Goal: Entertainment & Leisure: Consume media (video, audio)

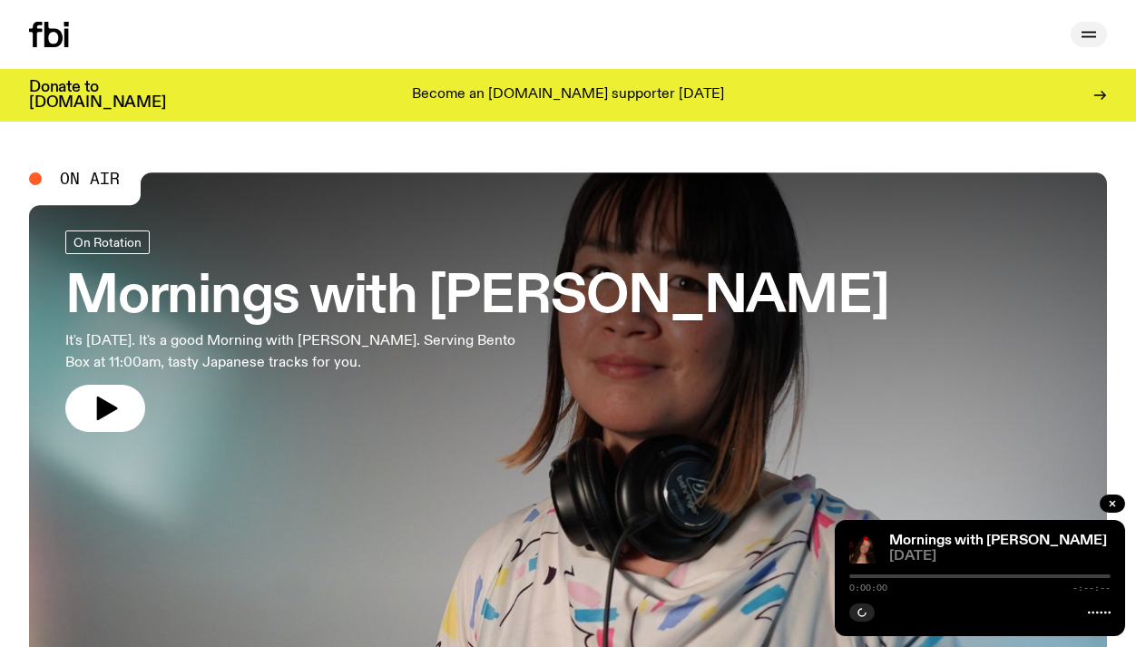
click at [1092, 27] on icon "button" at bounding box center [1089, 35] width 22 height 22
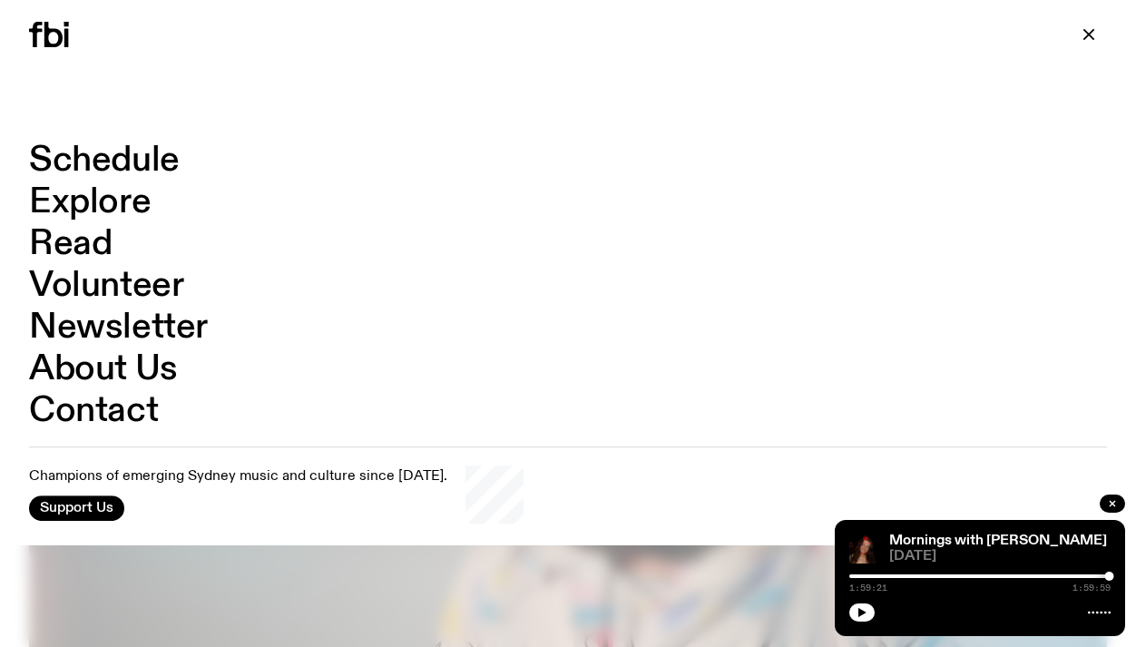
click at [126, 150] on link "Schedule" at bounding box center [104, 160] width 151 height 34
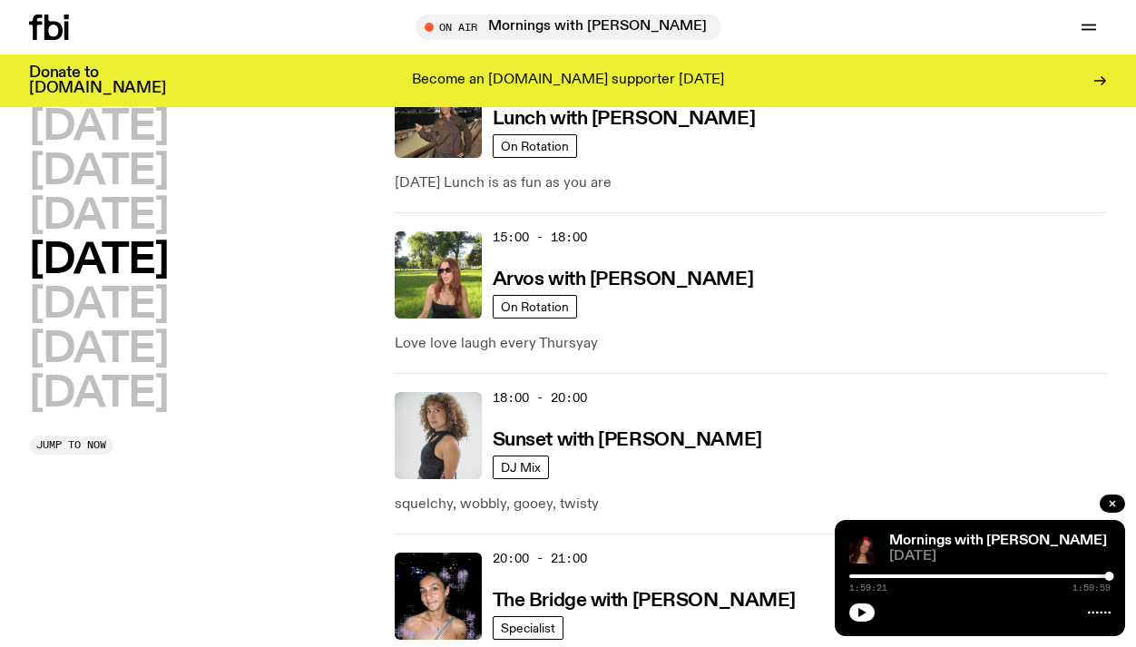
scroll to position [791, 0]
click at [649, 239] on div "15:00 - 18:00 Arvos with Lizzie Bowles" at bounding box center [800, 275] width 614 height 87
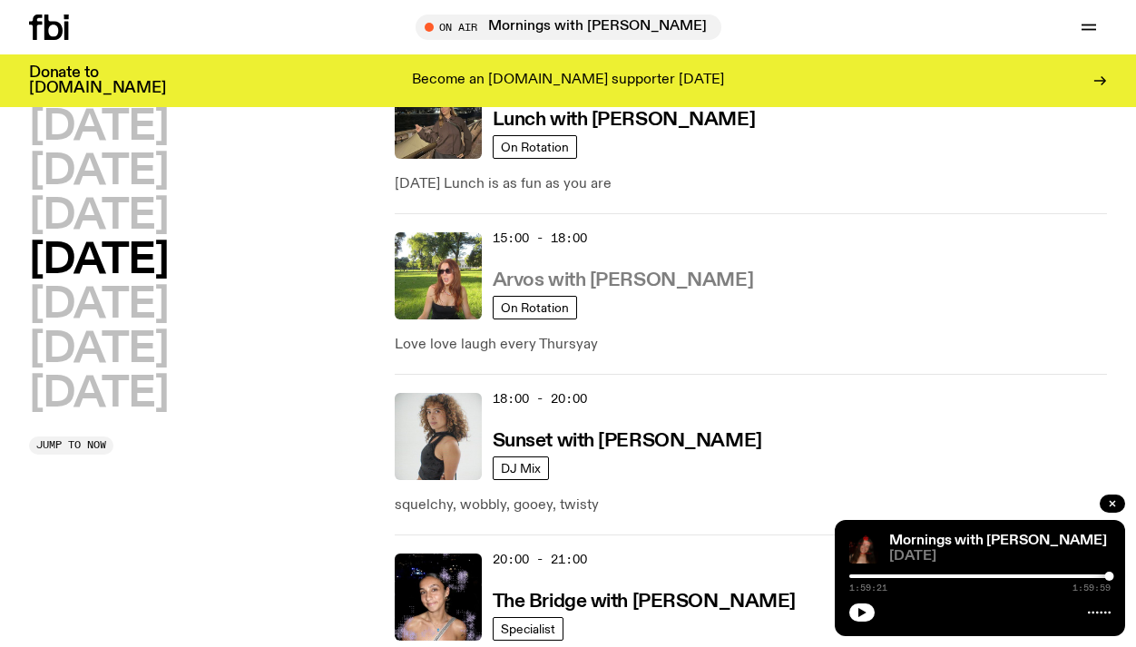
click at [647, 271] on h3 "Arvos with [PERSON_NAME]" at bounding box center [623, 280] width 260 height 19
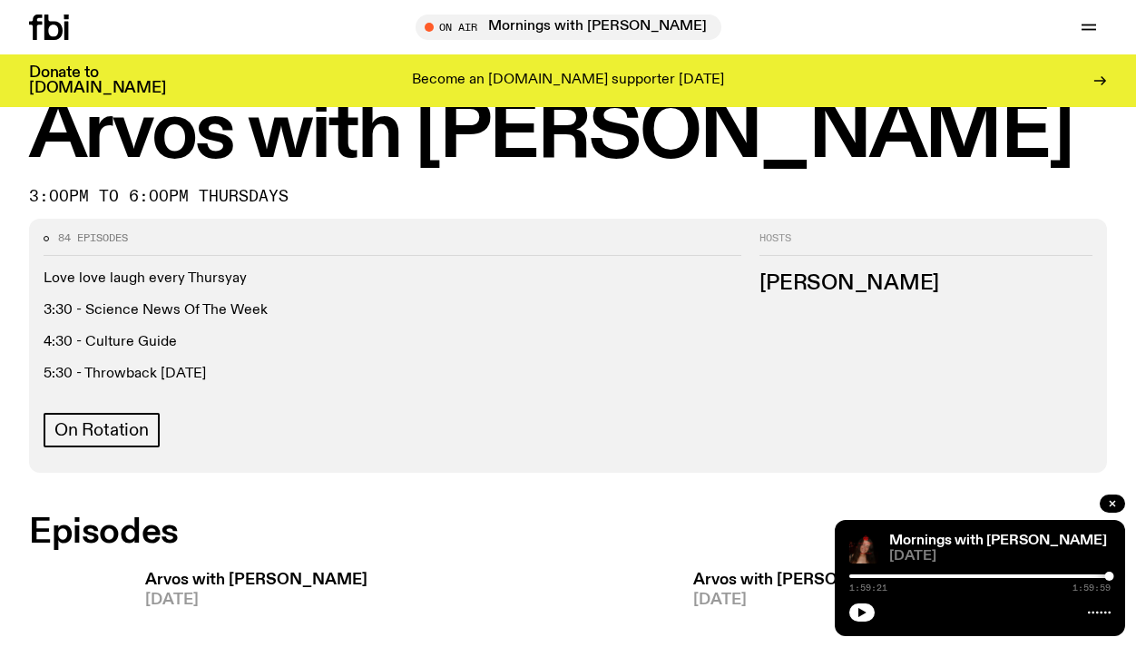
scroll to position [49, 0]
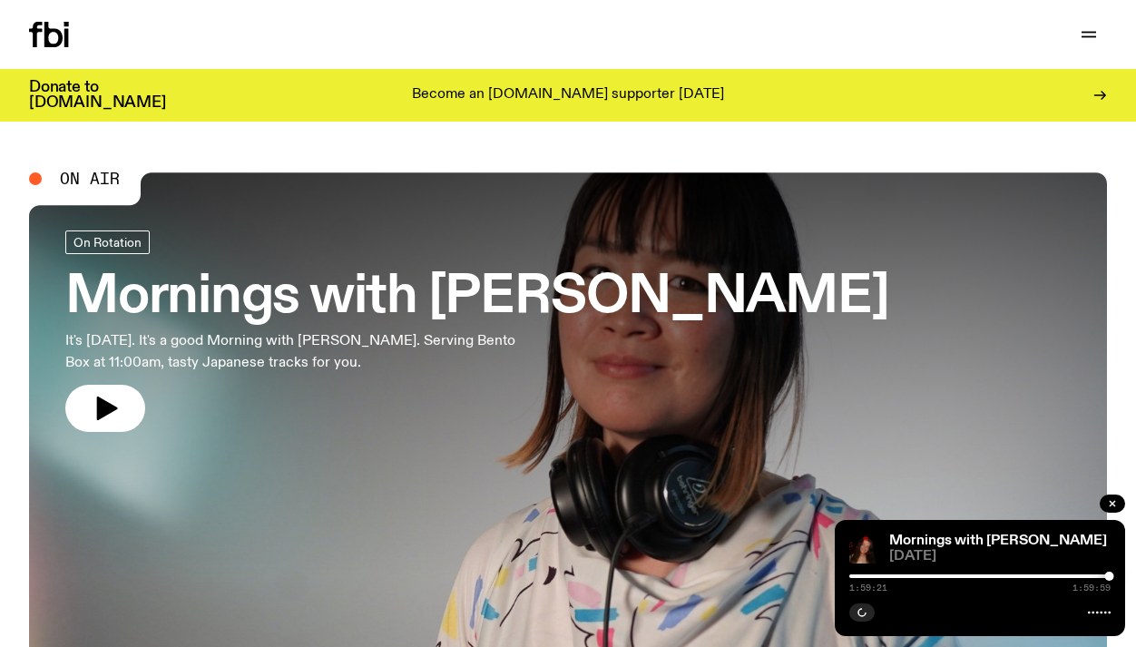
click at [1081, 13] on div "Schedule Explore Read Volunteer Newsletter Support Us" at bounding box center [568, 34] width 1136 height 69
click at [1085, 34] on icon "button" at bounding box center [1089, 35] width 22 height 22
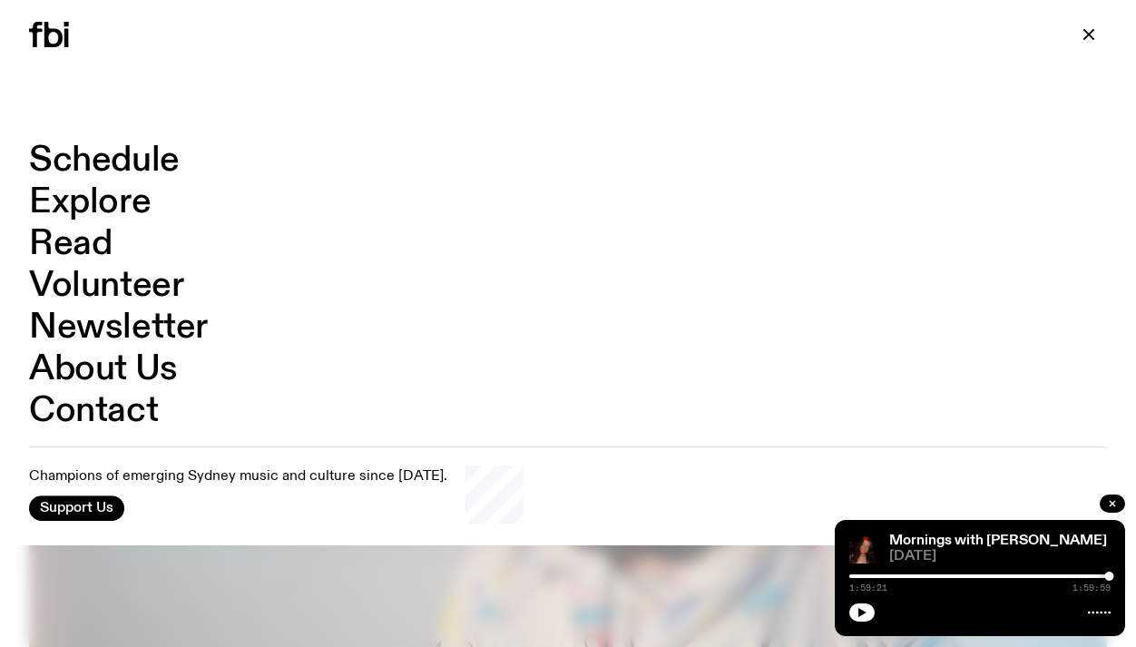
click at [142, 134] on div "Schedule Explore Read Volunteer Newsletter About Us Contact Champions of emergi…" at bounding box center [568, 334] width 1136 height 424
click at [137, 152] on link "Schedule" at bounding box center [104, 160] width 151 height 34
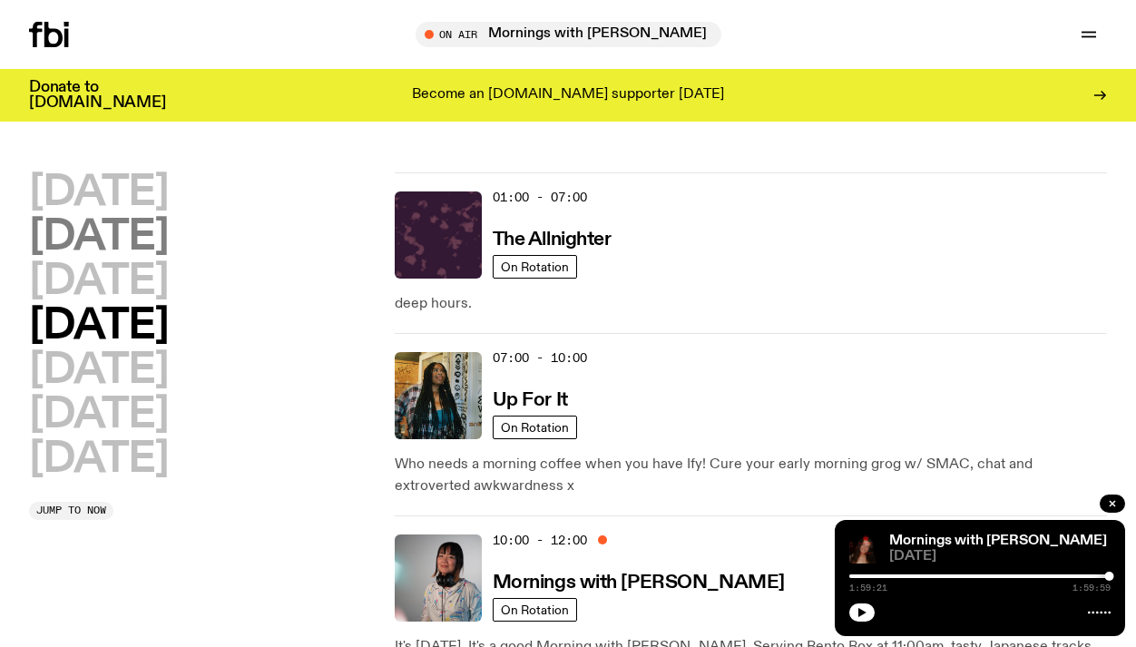
click at [153, 238] on h2 "[DATE]" at bounding box center [98, 237] width 139 height 41
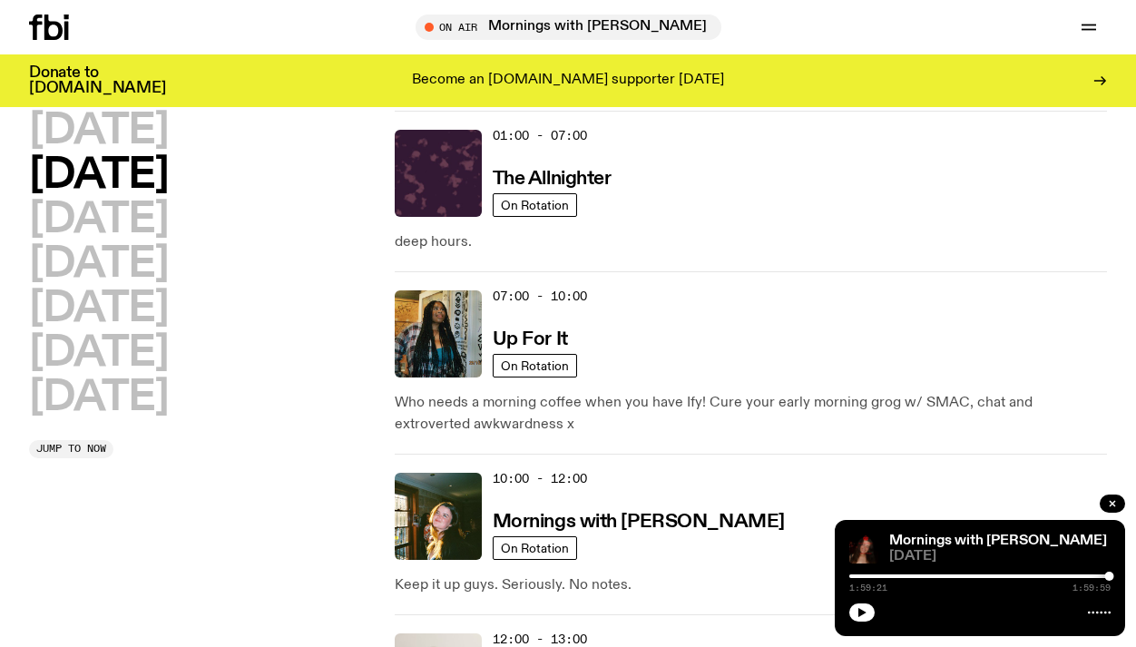
scroll to position [51, 0]
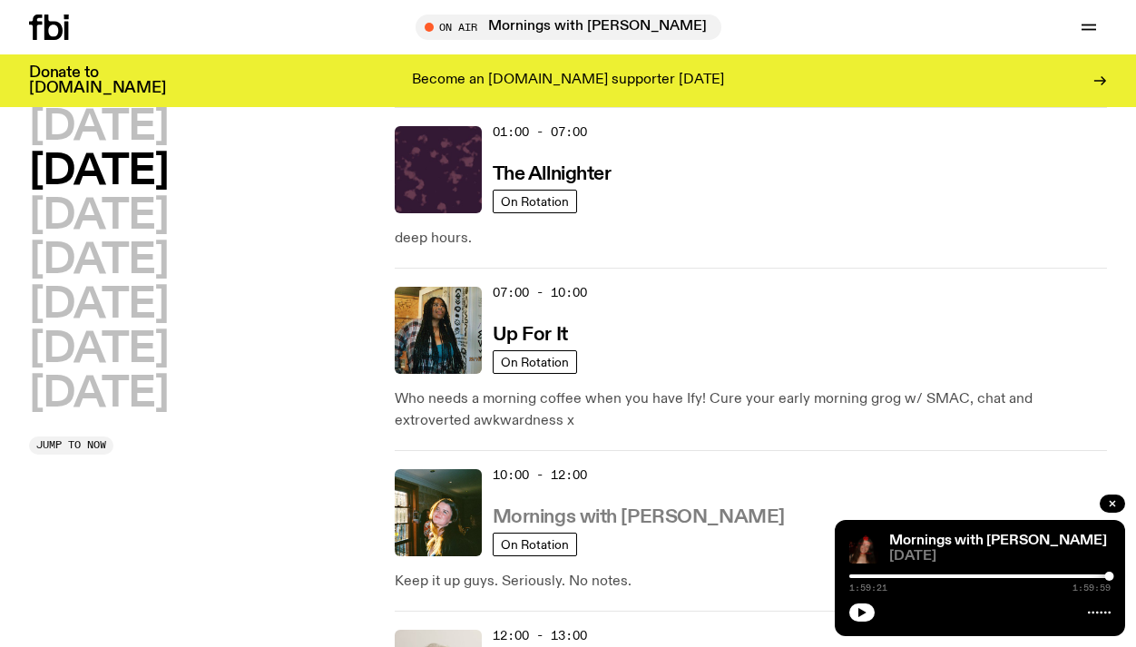
click at [532, 508] on h3 "Mornings with [PERSON_NAME]" at bounding box center [639, 517] width 292 height 19
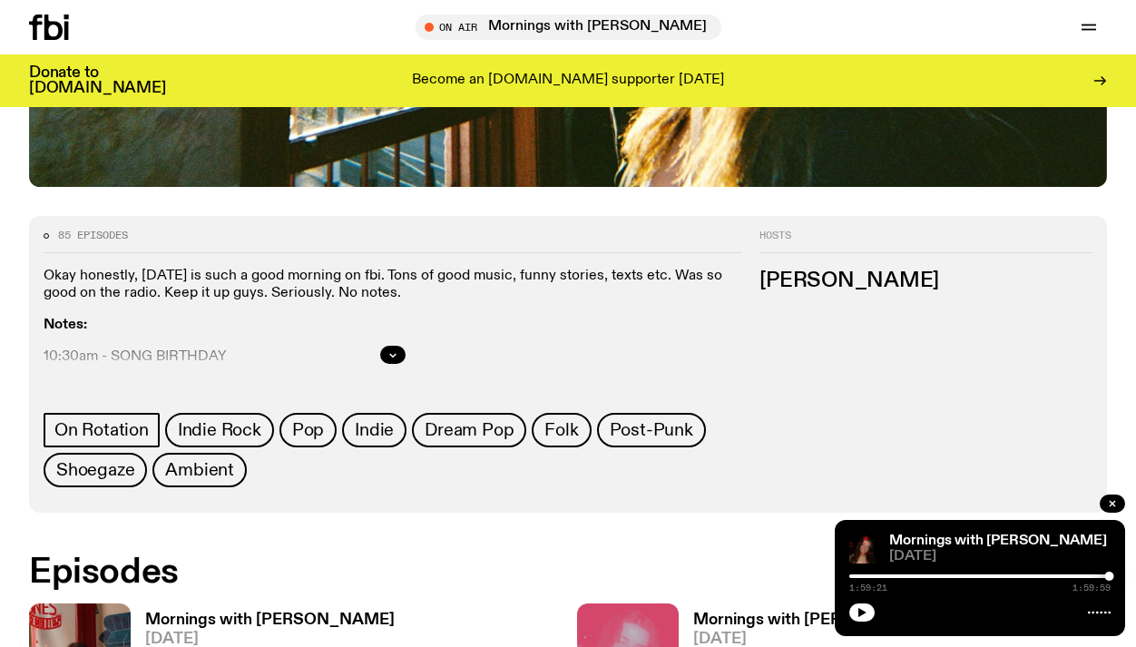
scroll to position [743, 0]
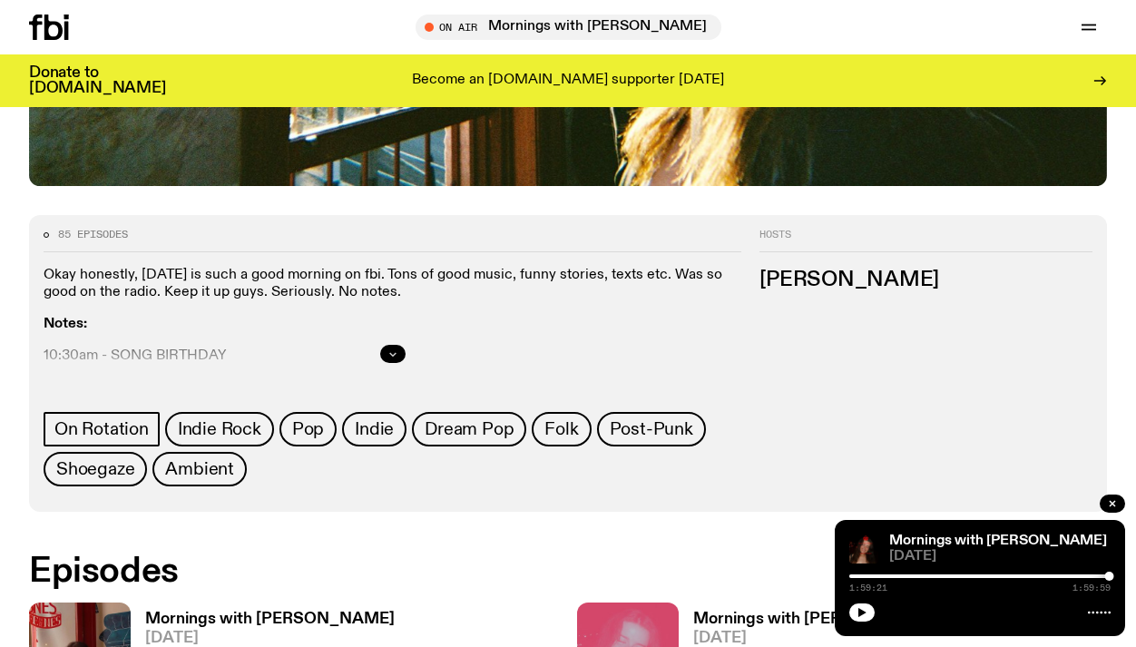
click at [393, 348] on icon "button" at bounding box center [392, 353] width 11 height 11
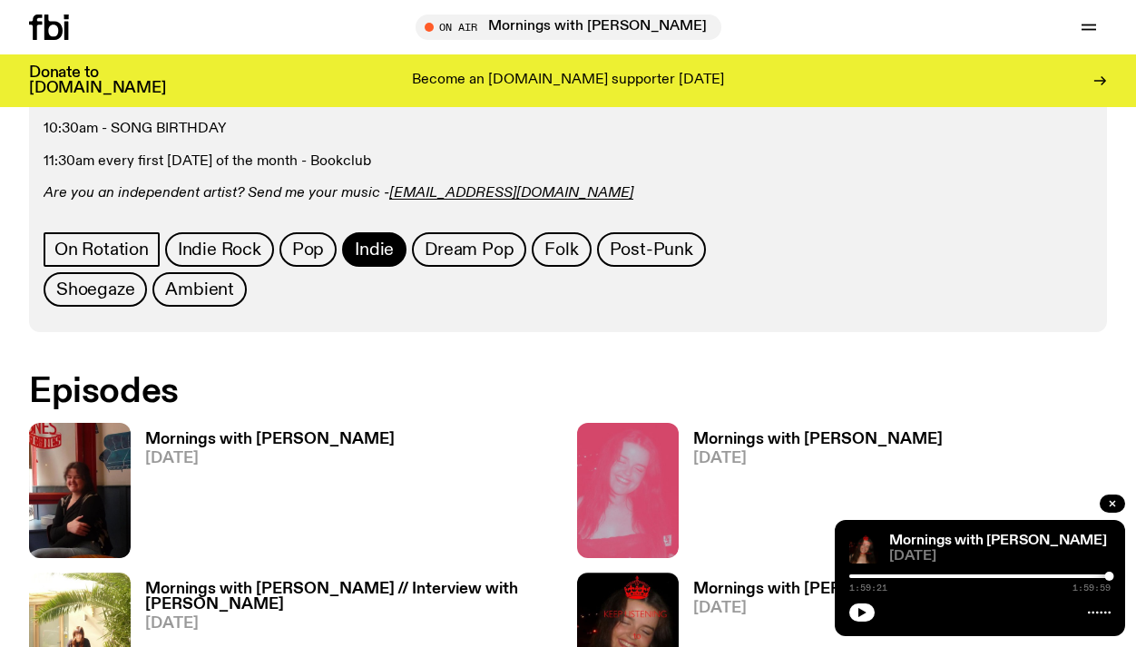
scroll to position [990, 0]
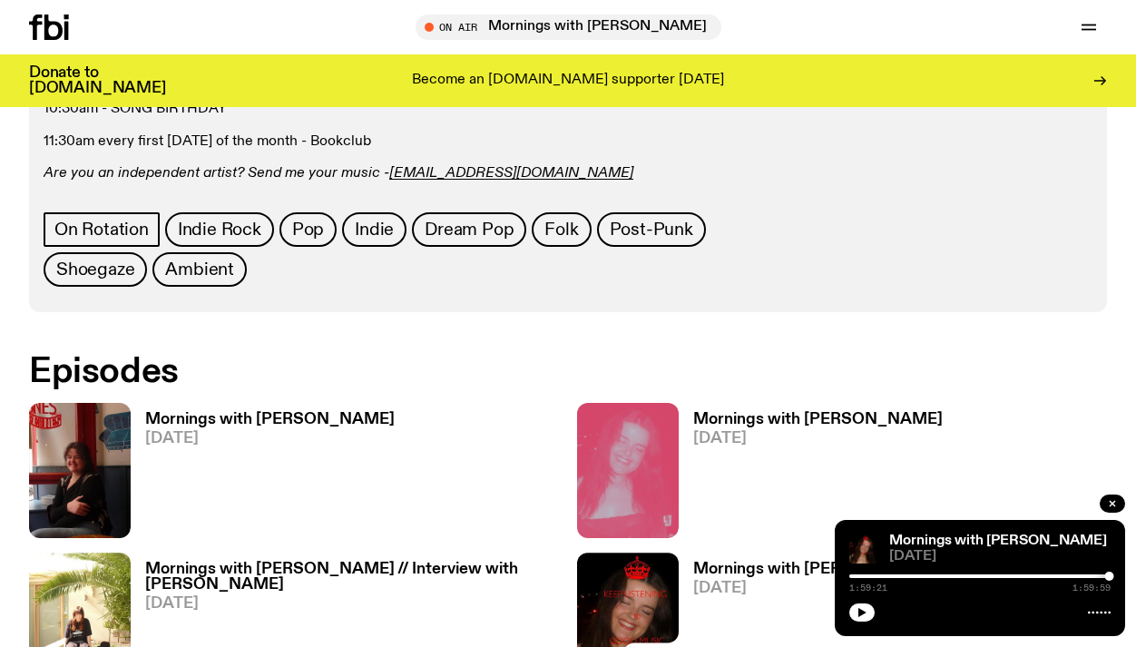
click at [275, 431] on span "[DATE]" at bounding box center [269, 438] width 249 height 15
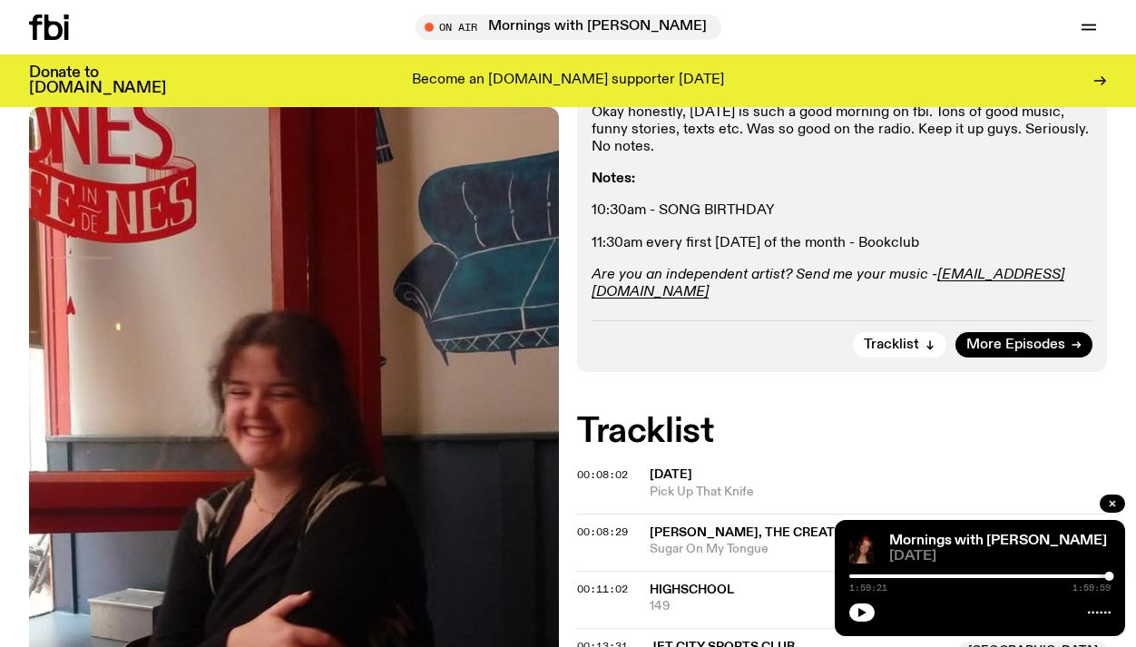
scroll to position [308, 0]
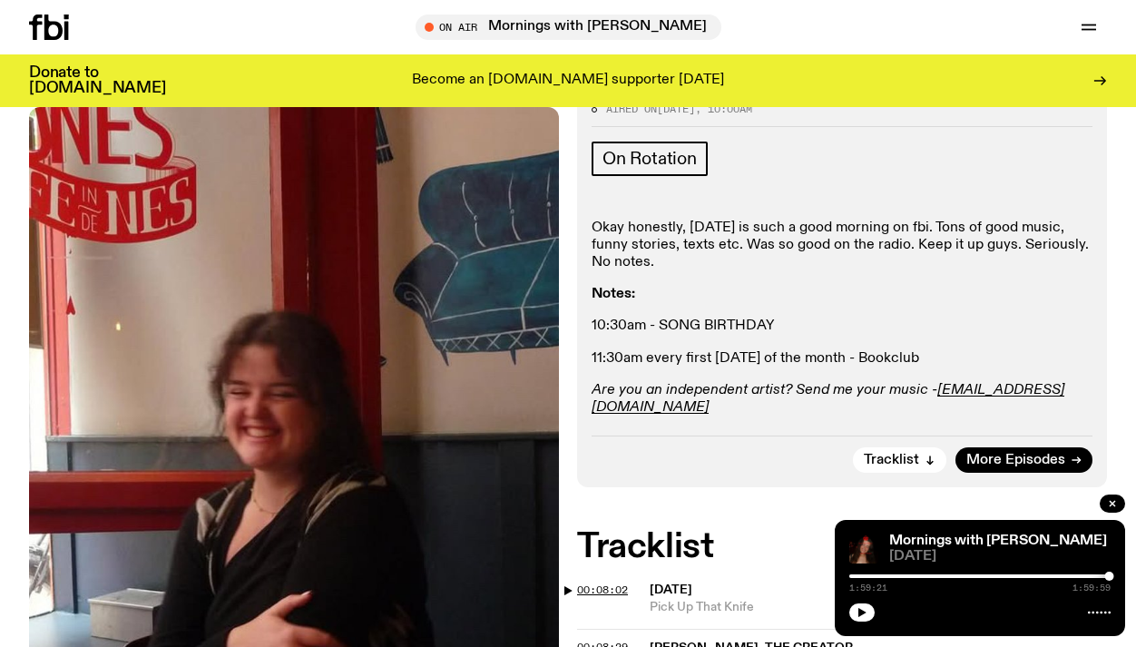
click at [610, 582] on span "00:08:02" at bounding box center [602, 589] width 51 height 15
click at [863, 575] on div at bounding box center [862, 575] width 9 height 9
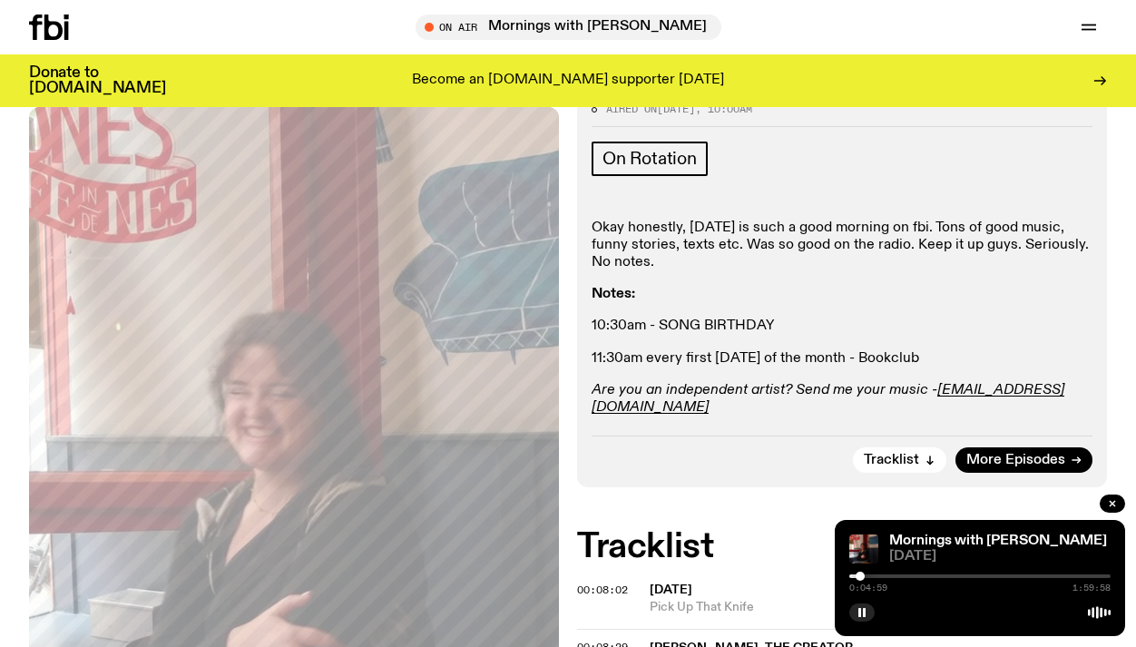
click at [860, 575] on div at bounding box center [859, 575] width 9 height 9
click at [857, 575] on div at bounding box center [857, 575] width 9 height 9
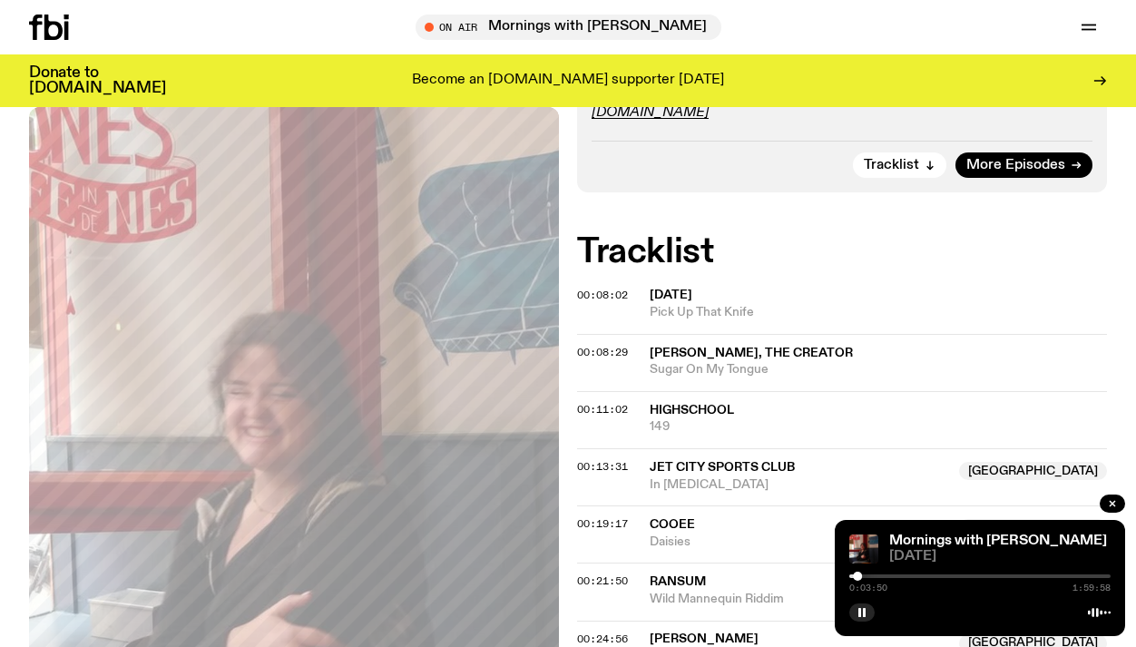
scroll to position [611, 0]
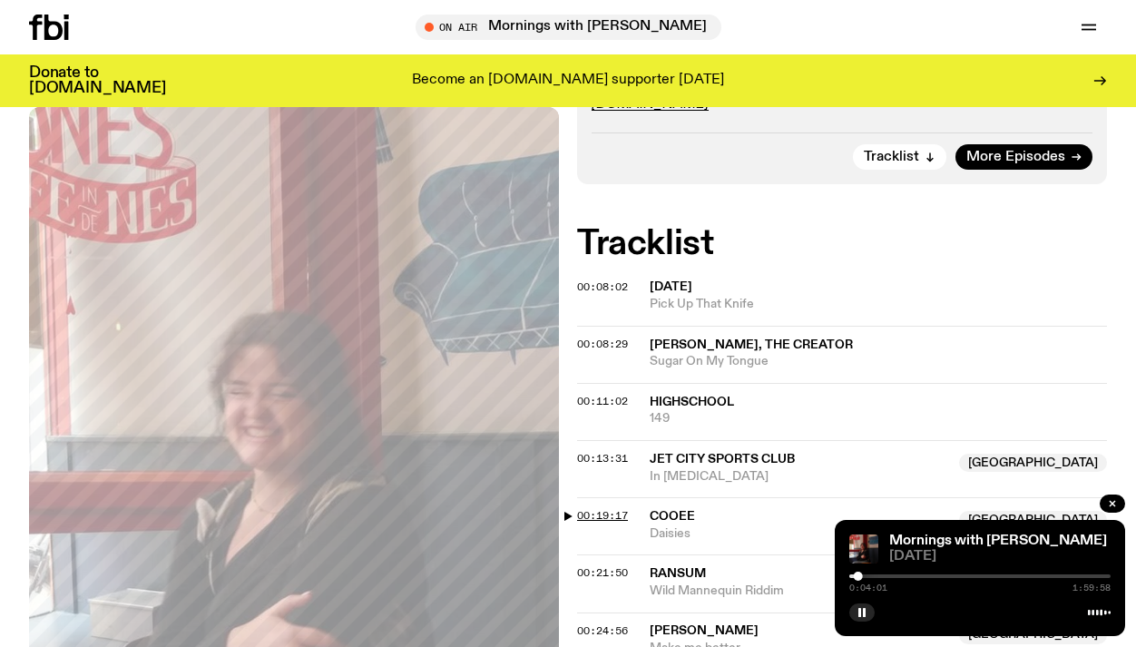
click at [586, 508] on span "00:19:17" at bounding box center [602, 515] width 51 height 15
click at [888, 575] on div at bounding box center [890, 575] width 9 height 9
click at [885, 575] on div at bounding box center [885, 575] width 9 height 9
click at [884, 574] on div at bounding box center [883, 575] width 9 height 9
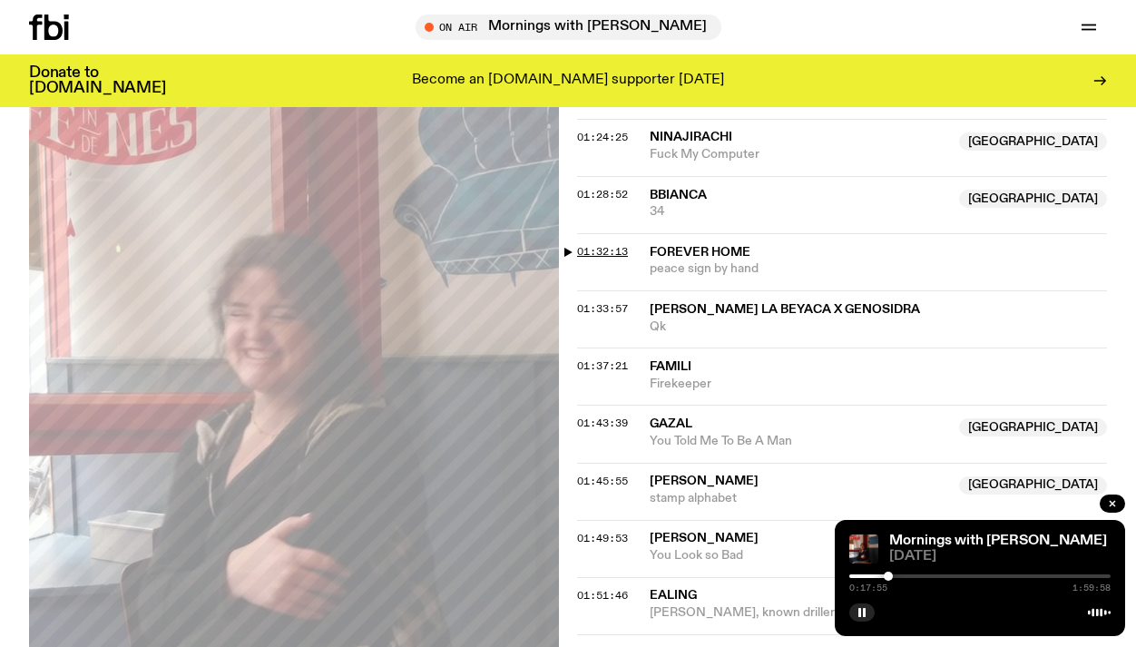
scroll to position [1914, 0]
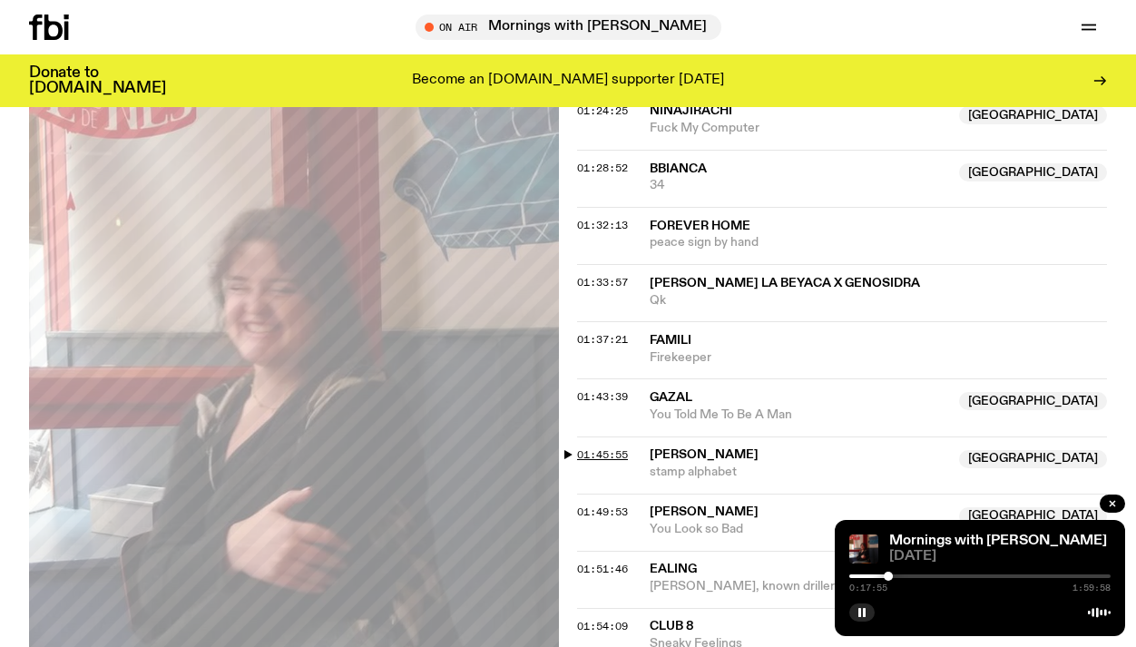
click at [602, 447] on span "01:45:55" at bounding box center [602, 454] width 51 height 15
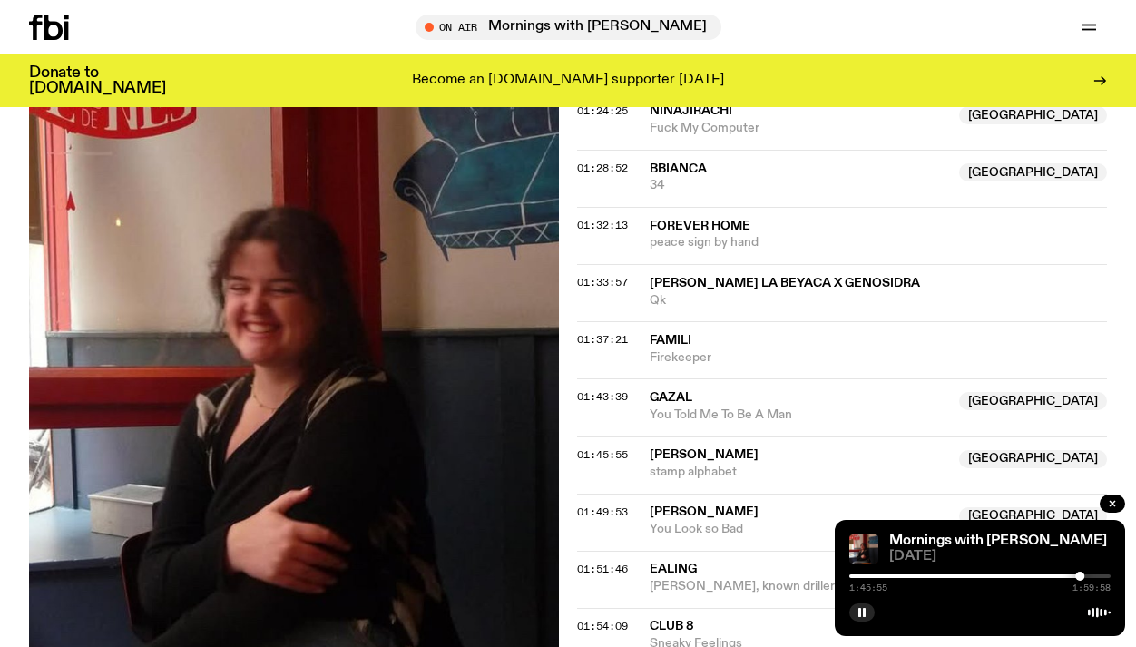
click at [1073, 571] on div "1:45:55 1:59:58" at bounding box center [979, 582] width 261 height 22
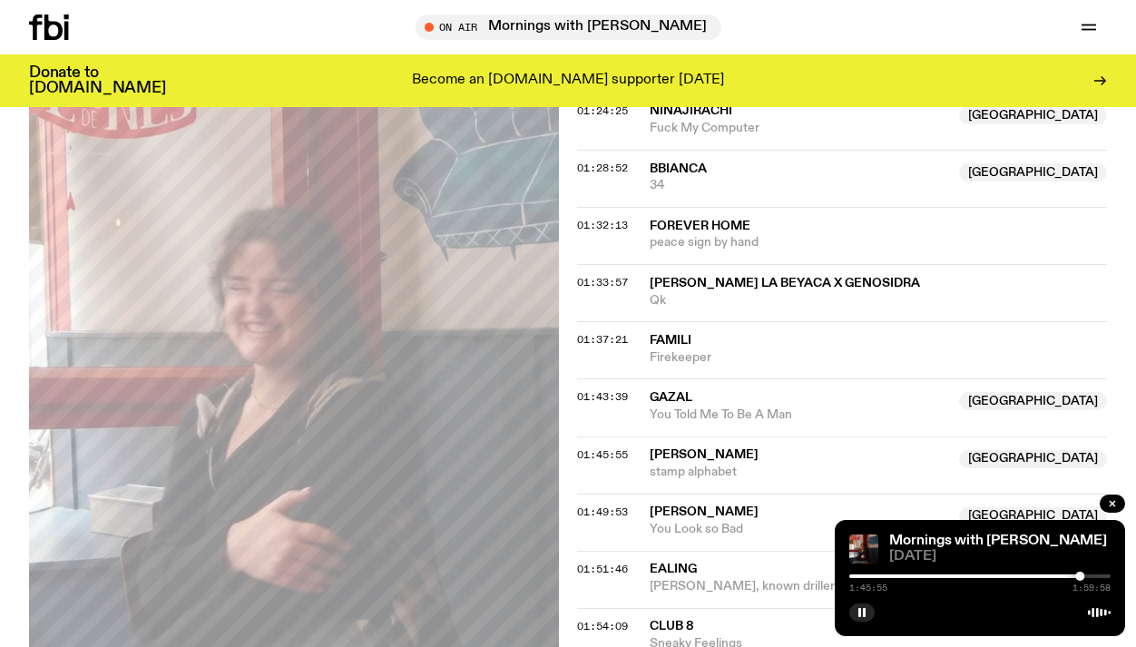
click at [1075, 574] on div at bounding box center [1079, 575] width 9 height 9
click at [1074, 573] on div at bounding box center [1073, 575] width 9 height 9
click at [1076, 574] on div at bounding box center [1075, 575] width 9 height 9
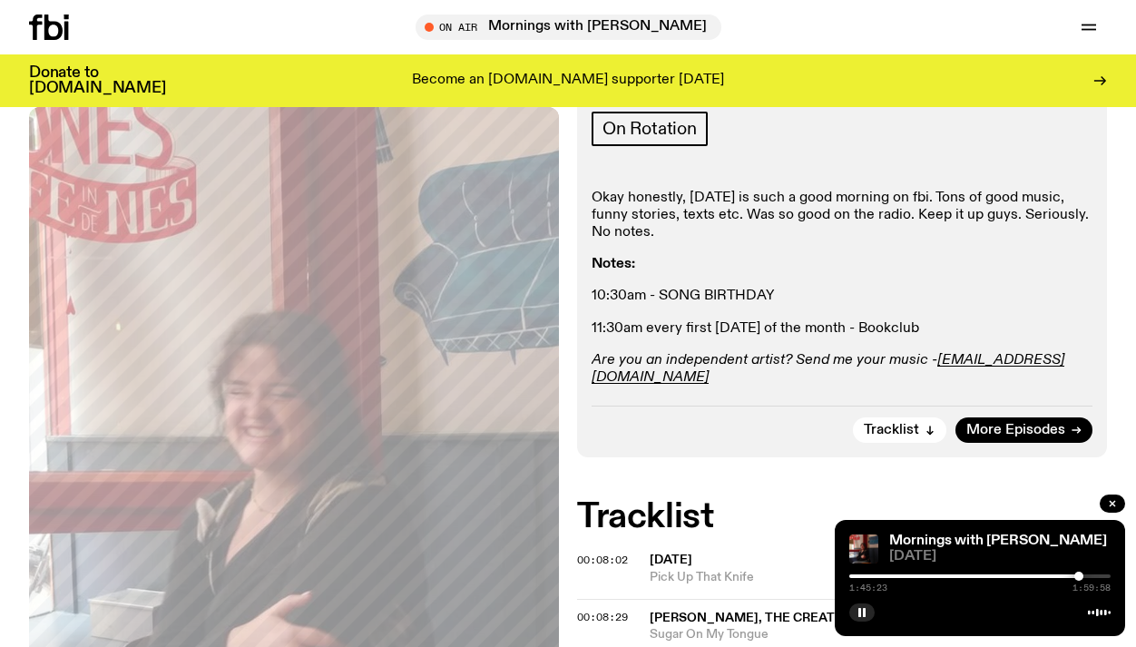
scroll to position [334, 0]
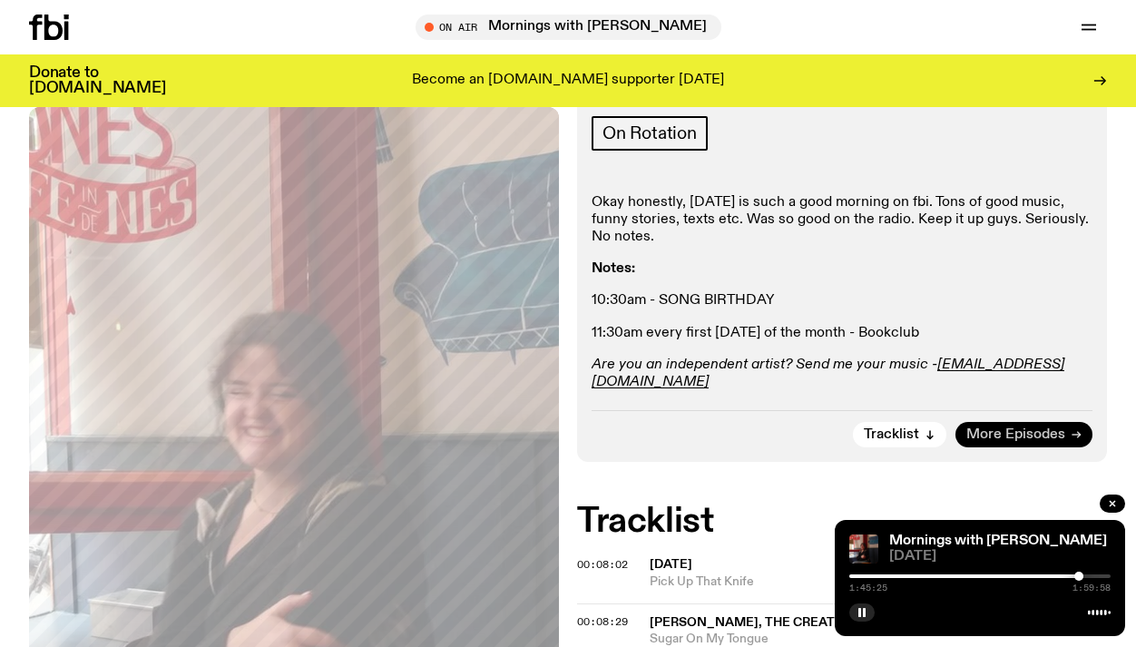
click at [1021, 428] on span "More Episodes" at bounding box center [1015, 435] width 99 height 14
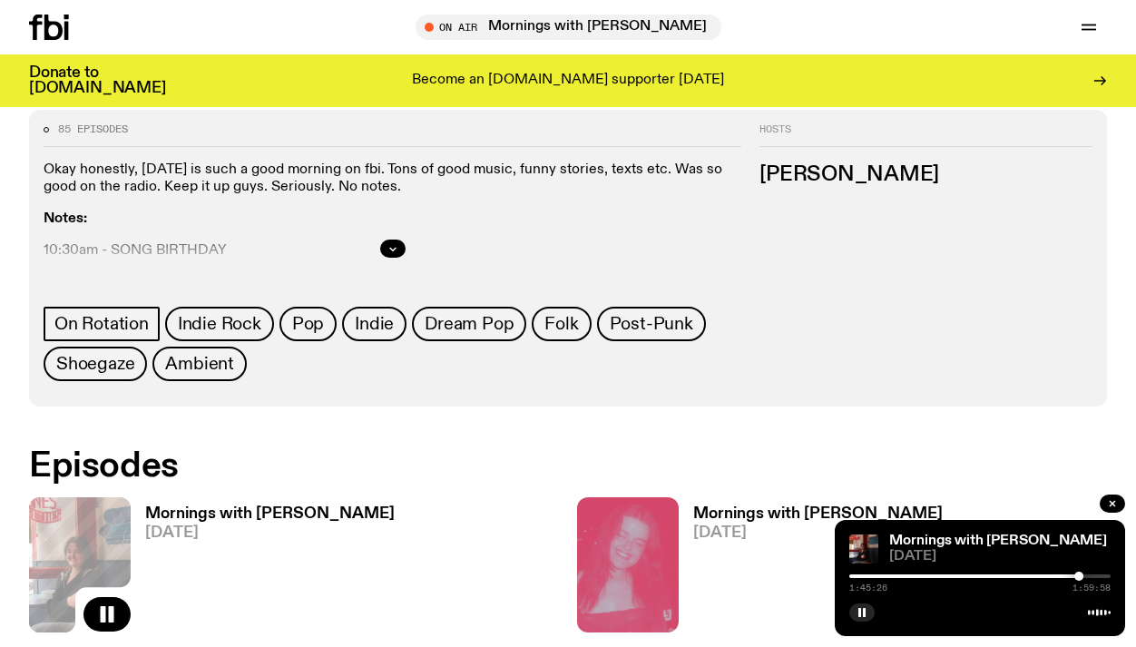
scroll to position [1159, 0]
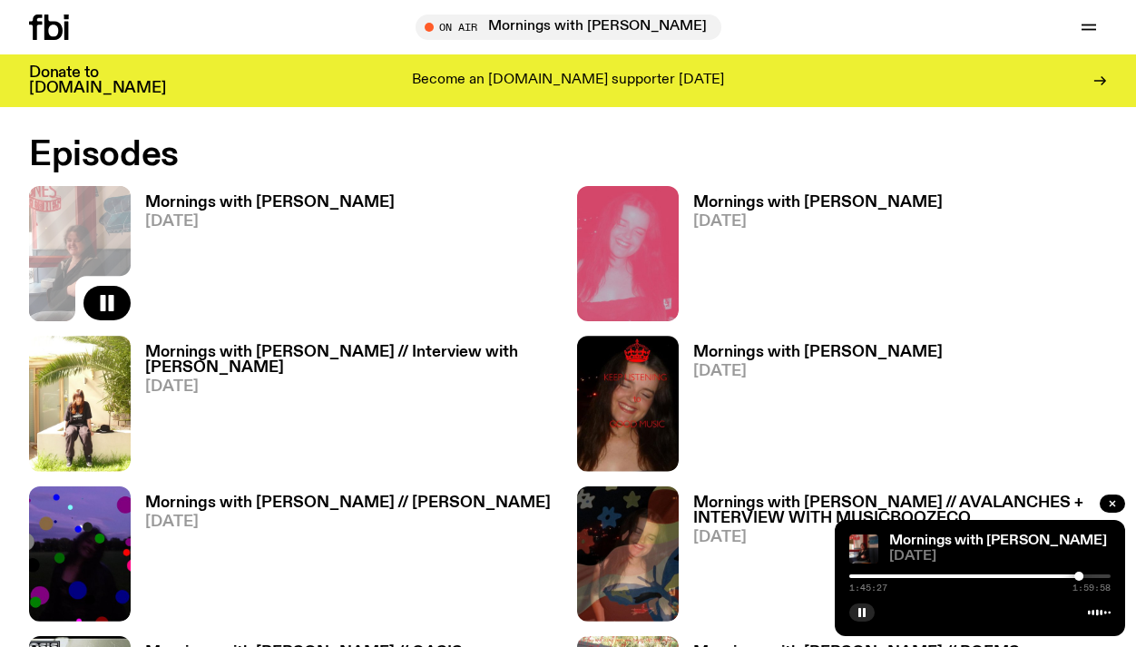
click at [725, 195] on h3 "Mornings with [PERSON_NAME]" at bounding box center [817, 202] width 249 height 15
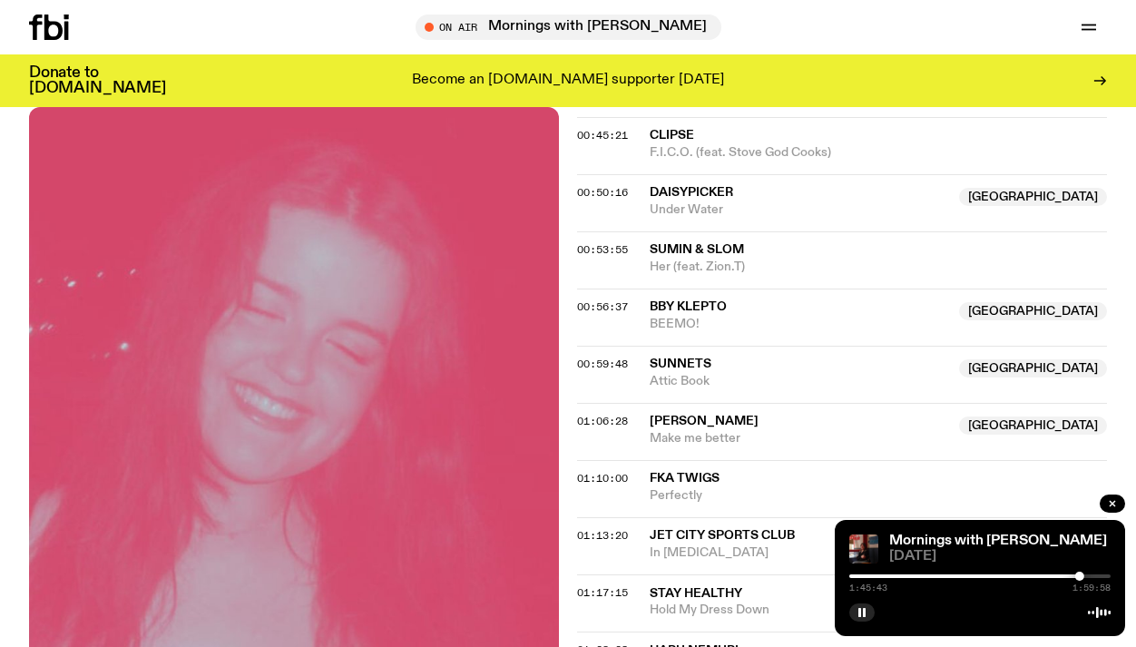
scroll to position [1186, 0]
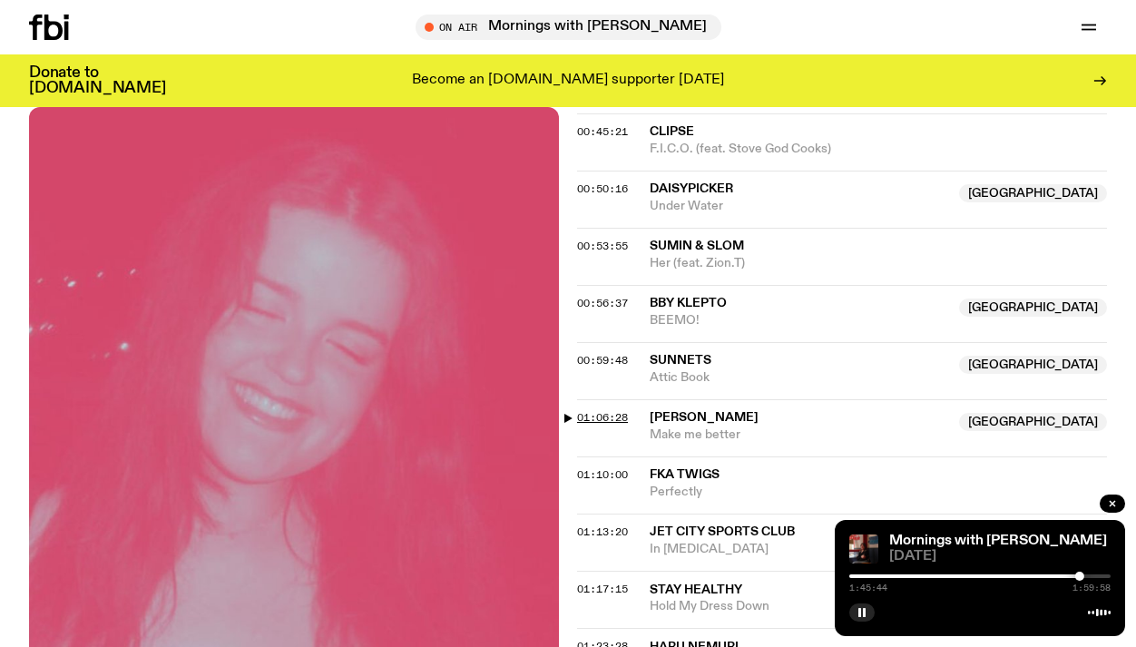
click at [604, 410] on span "01:06:28" at bounding box center [602, 417] width 51 height 15
click at [990, 578] on div at bounding box center [989, 575] width 9 height 9
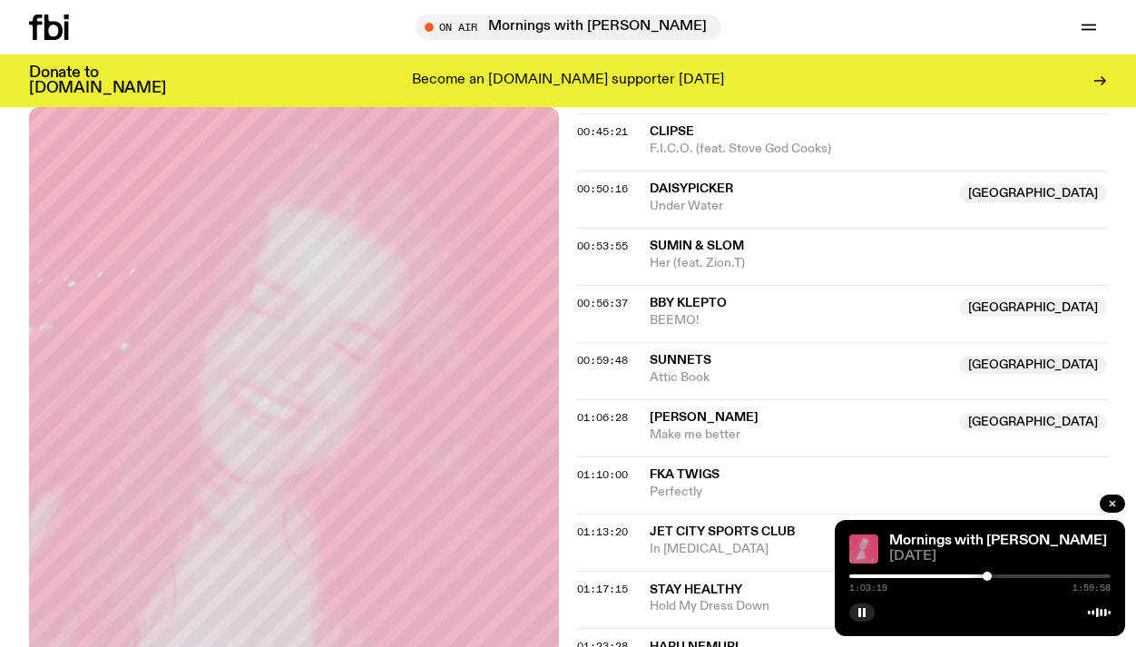
click at [987, 575] on div at bounding box center [986, 575] width 9 height 9
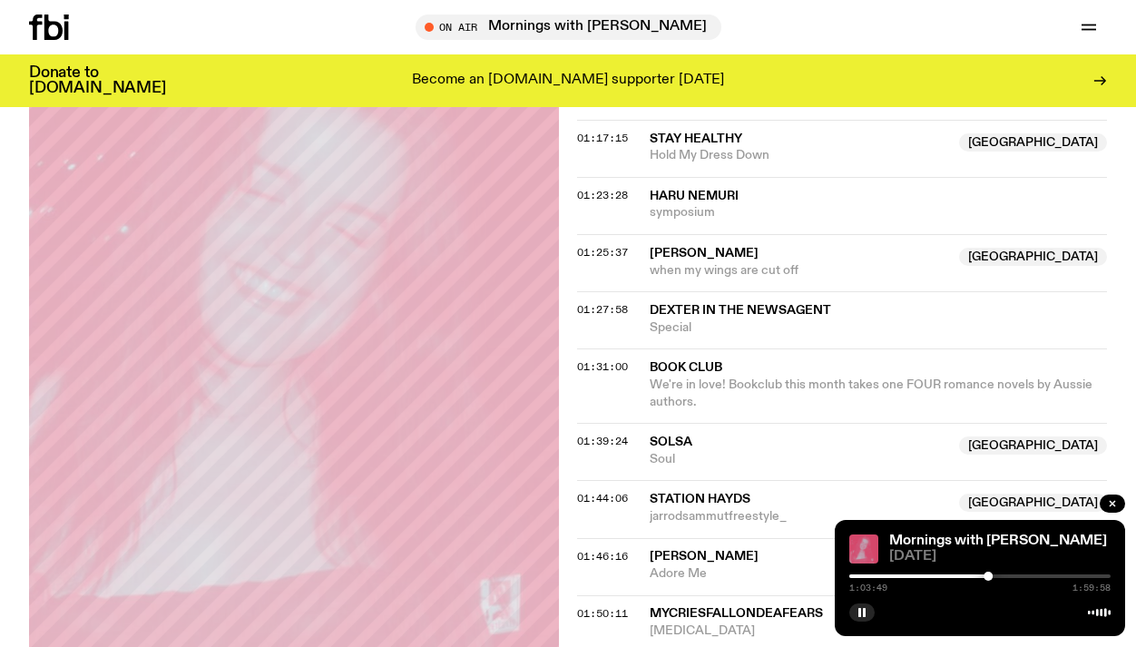
scroll to position [1651, 0]
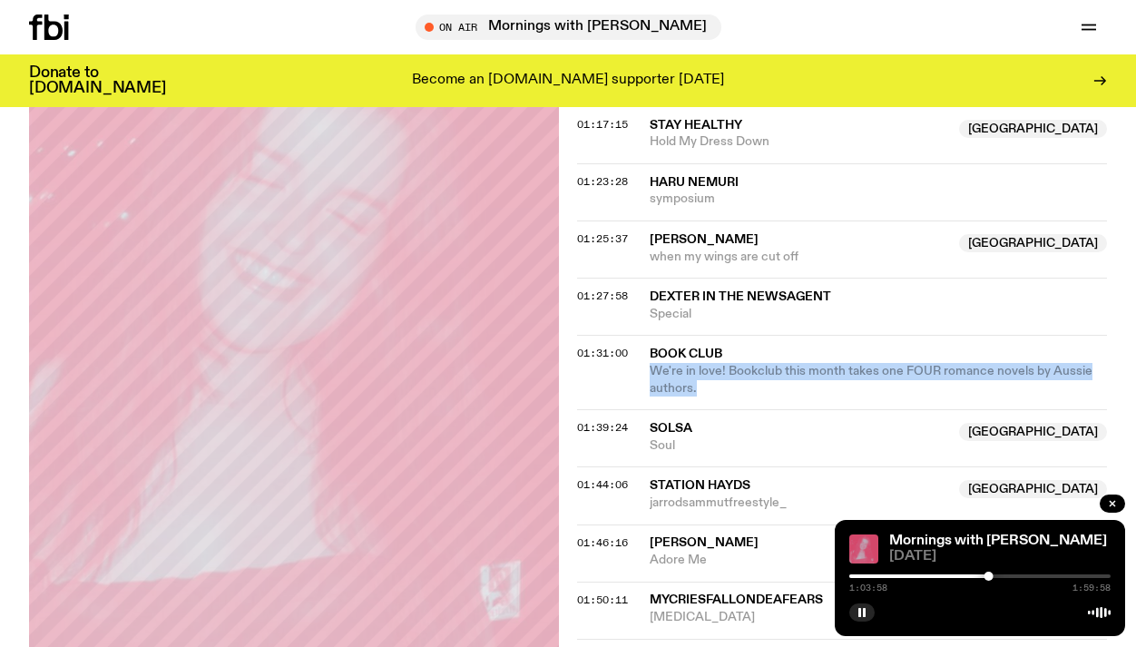
drag, startPoint x: 697, startPoint y: 311, endPoint x: 649, endPoint y: 298, distance: 50.0
click at [649, 363] on span "We're in love! Bookclub this month takes one FOUR romance novels by Aussie auth…" at bounding box center [872, 380] width 446 height 34
click at [649, 365] on span "We're in love! Bookclub this month takes one FOUR romance novels by Aussie auth…" at bounding box center [870, 380] width 443 height 30
drag, startPoint x: 649, startPoint y: 298, endPoint x: 697, endPoint y: 315, distance: 50.2
click at [697, 363] on span "We're in love! Bookclub this month takes one FOUR romance novels by Aussie auth…" at bounding box center [872, 380] width 446 height 34
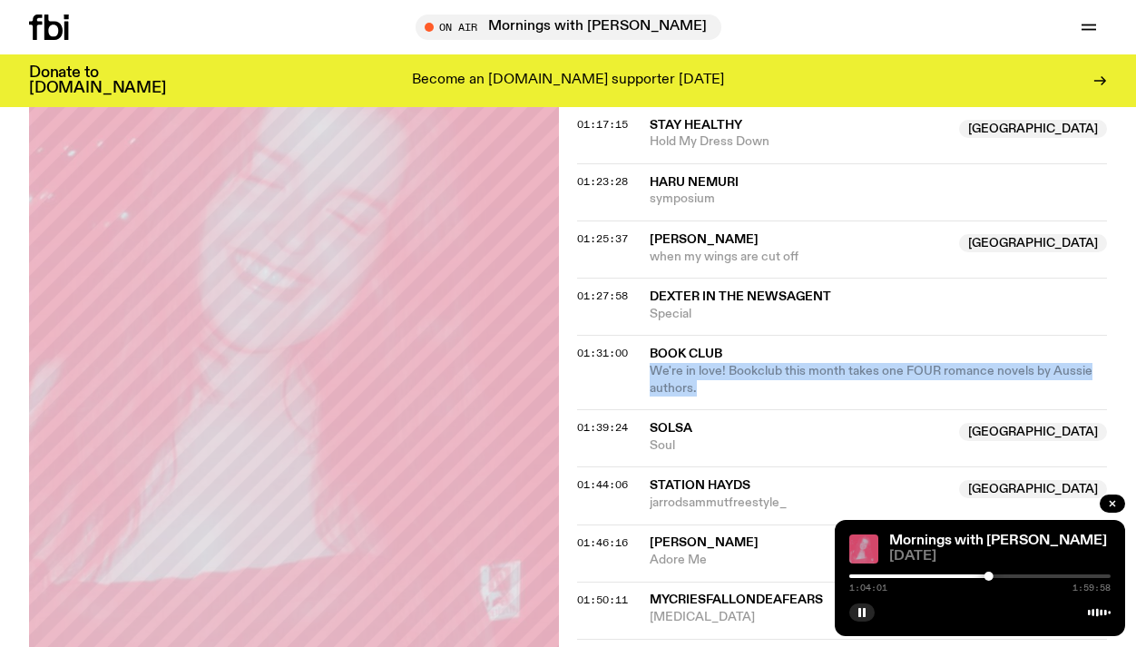
click at [697, 363] on span "We're in love! Bookclub this month takes one FOUR romance novels by Aussie auth…" at bounding box center [872, 380] width 446 height 34
drag, startPoint x: 697, startPoint y: 314, endPoint x: 688, endPoint y: 303, distance: 14.2
click at [688, 363] on span "We're in love! Bookclub this month takes one FOUR romance novels by Aussie auth…" at bounding box center [872, 380] width 446 height 34
click at [688, 365] on span "We're in love! Bookclub this month takes one FOUR romance novels by Aussie auth…" at bounding box center [870, 380] width 443 height 30
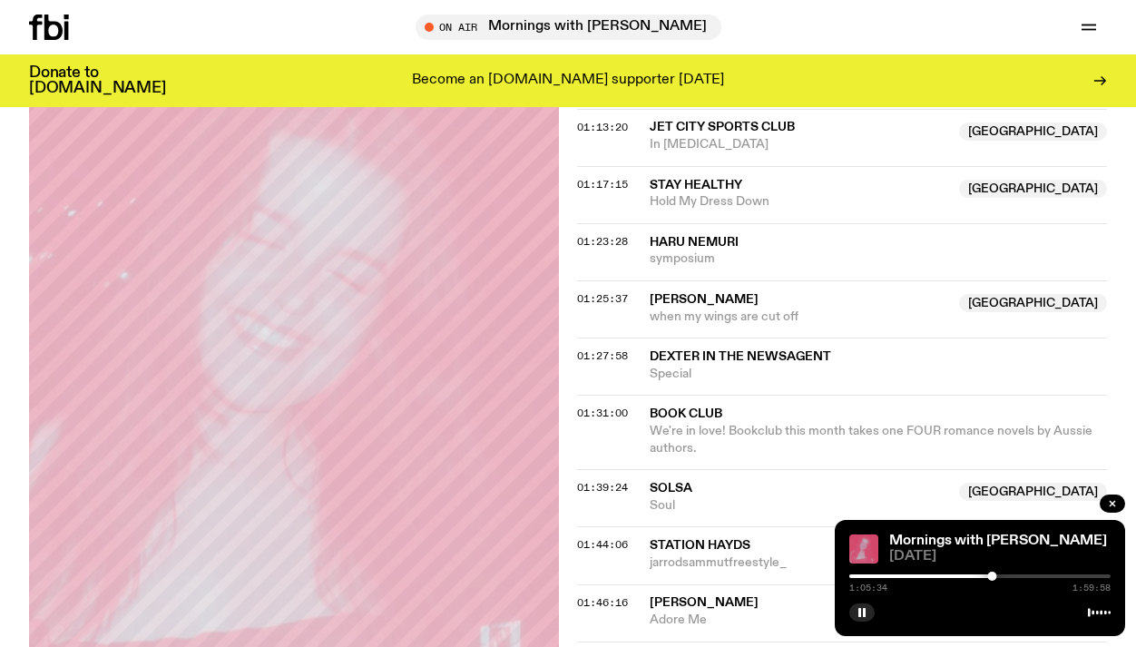
scroll to position [1593, 0]
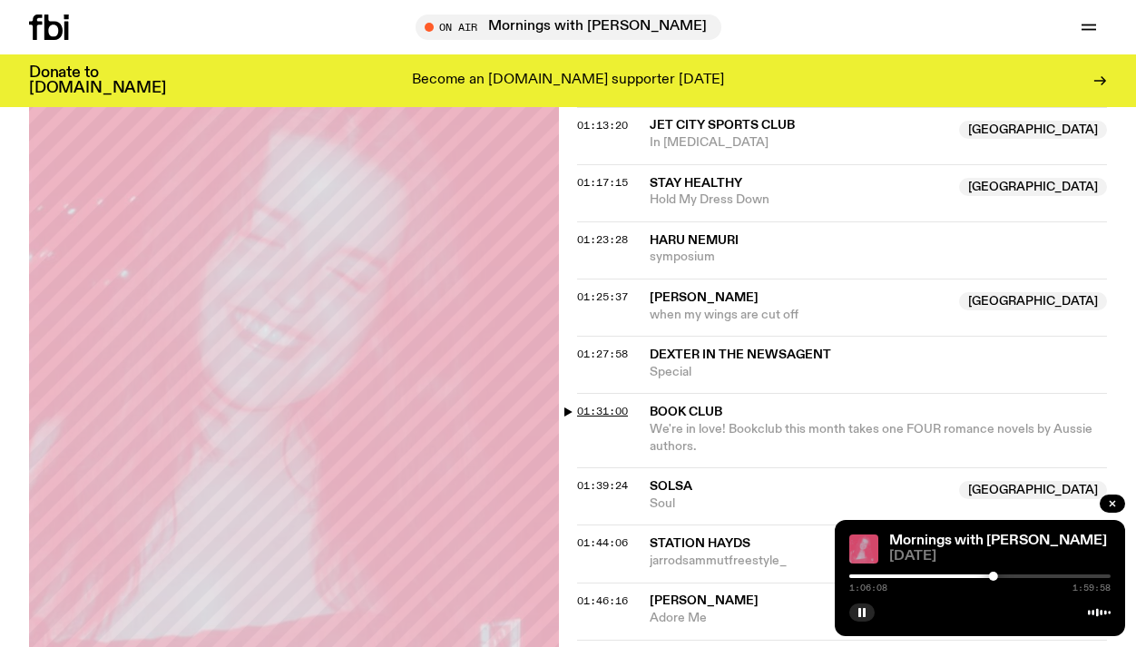
click at [610, 404] on span "01:31:00" at bounding box center [602, 411] width 51 height 15
click at [1050, 576] on div at bounding box center [1050, 575] width 9 height 9
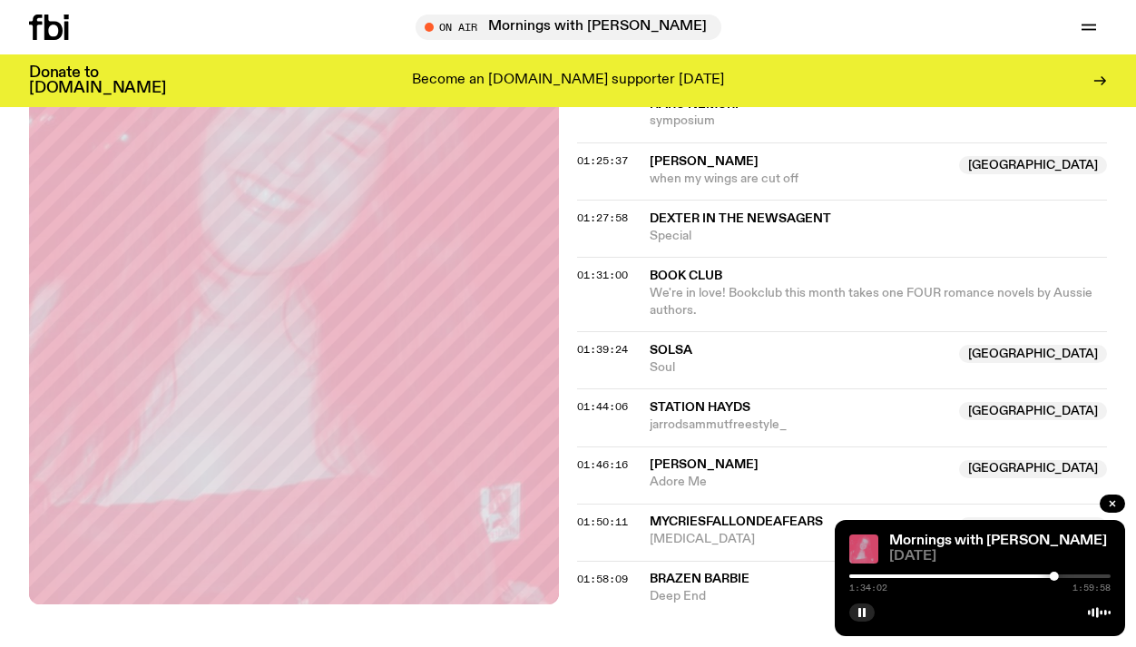
scroll to position [1731, 0]
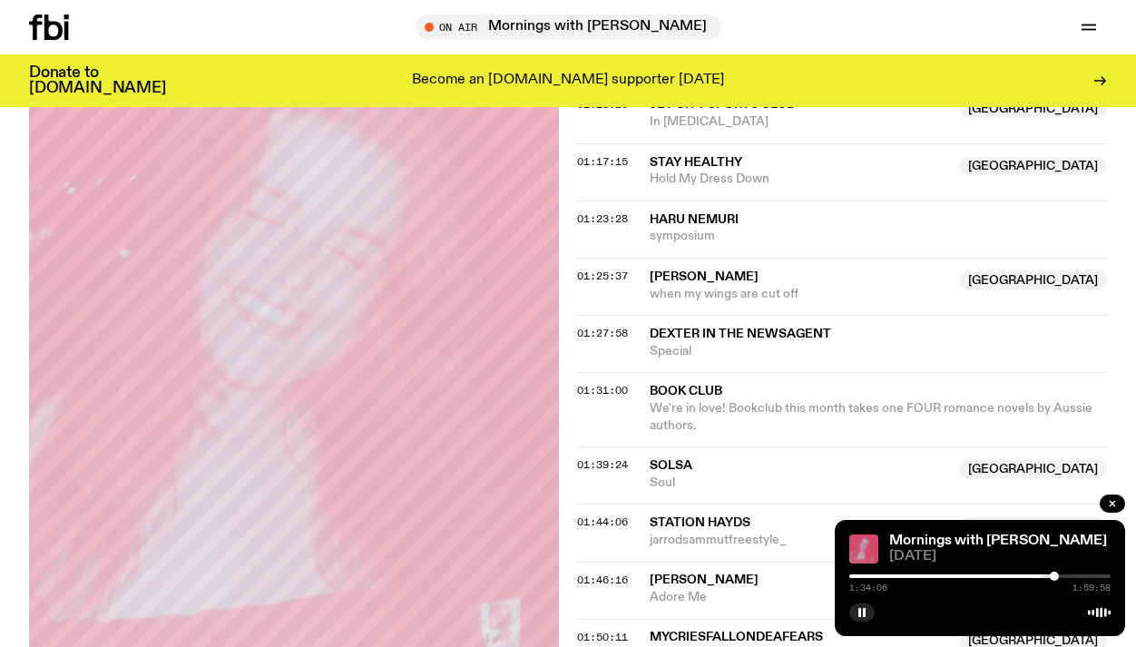
click at [743, 589] on span "Adore Me" at bounding box center [798, 597] width 298 height 17
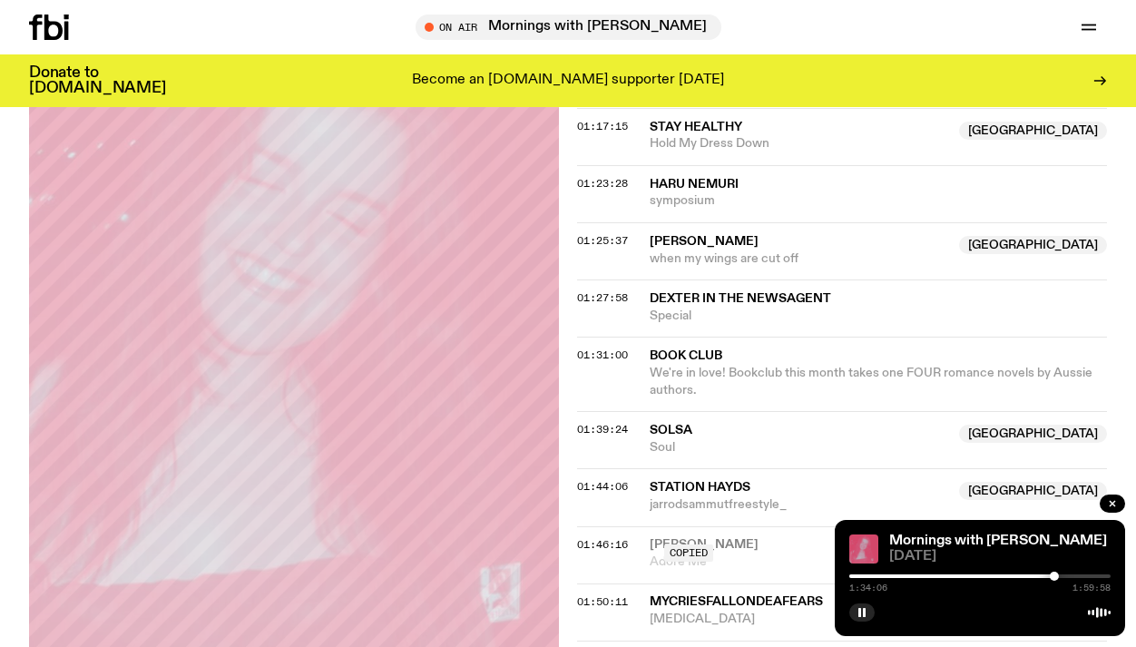
scroll to position [1671, 0]
